Goal: Navigation & Orientation: Find specific page/section

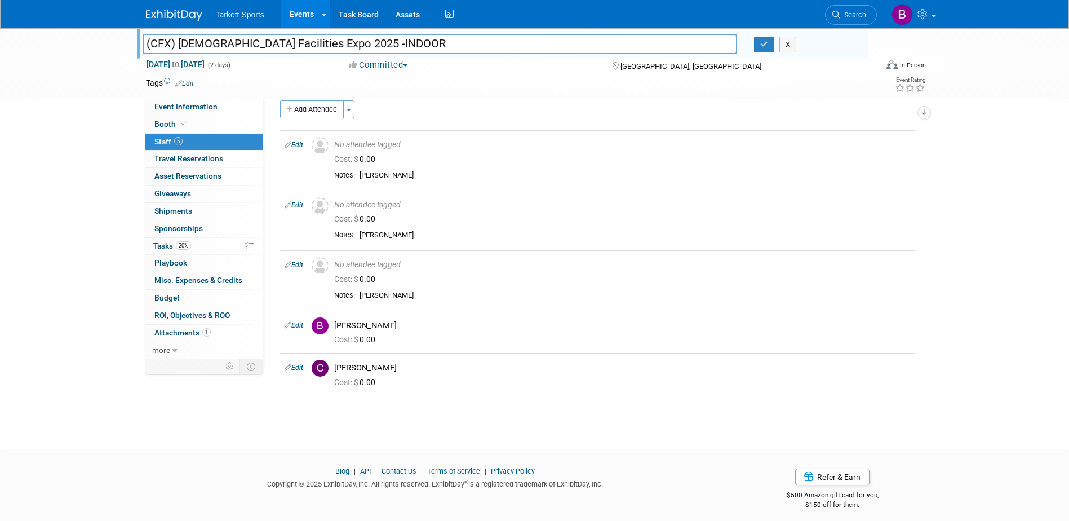
scroll to position [21, 0]
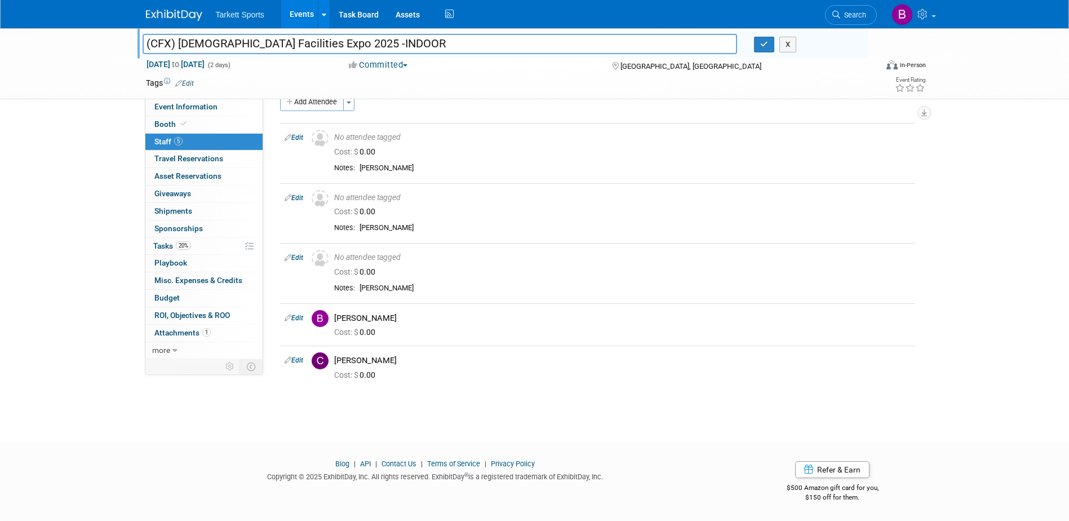
click at [483, 101] on div "Add Attendee Toggle Dropdown Quick -Tag Attendees Apply" at bounding box center [597, 102] width 635 height 18
click at [363, 16] on link "Task Board" at bounding box center [358, 14] width 57 height 28
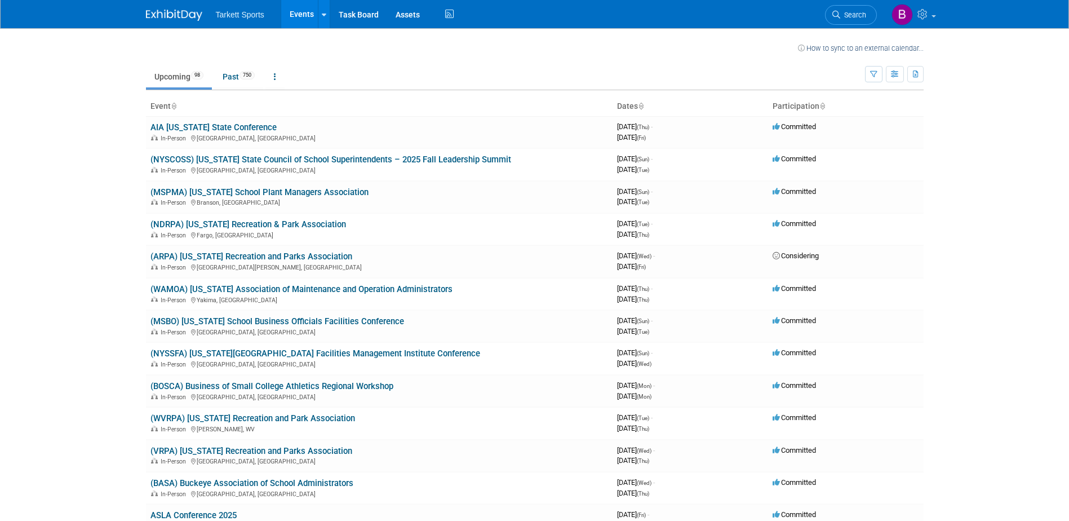
click at [261, 15] on span "Tarkett Sports" at bounding box center [240, 14] width 48 height 9
click at [449, 14] on icon at bounding box center [449, 14] width 14 height 17
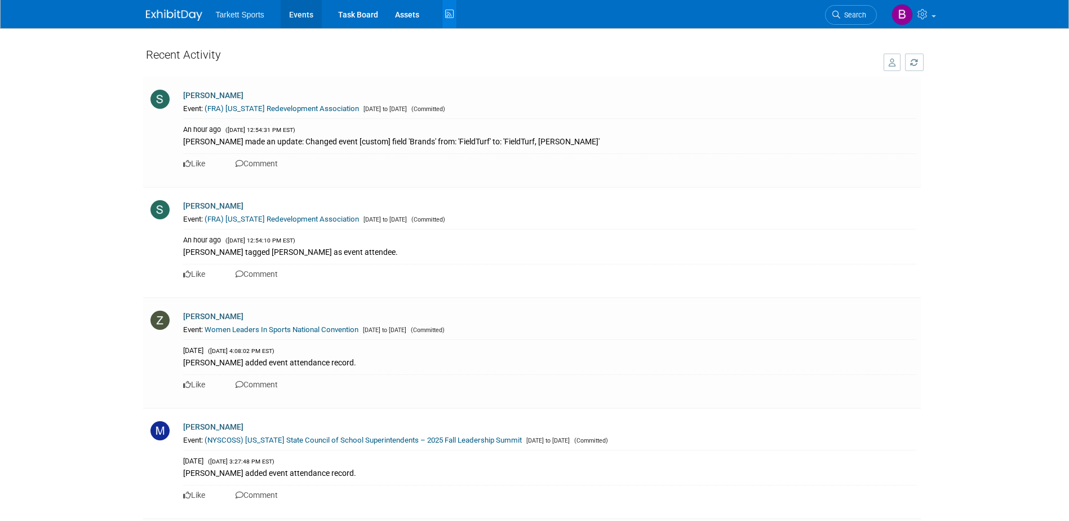
click at [295, 15] on link "Events" at bounding box center [301, 14] width 41 height 28
